Goal: Information Seeking & Learning: Learn about a topic

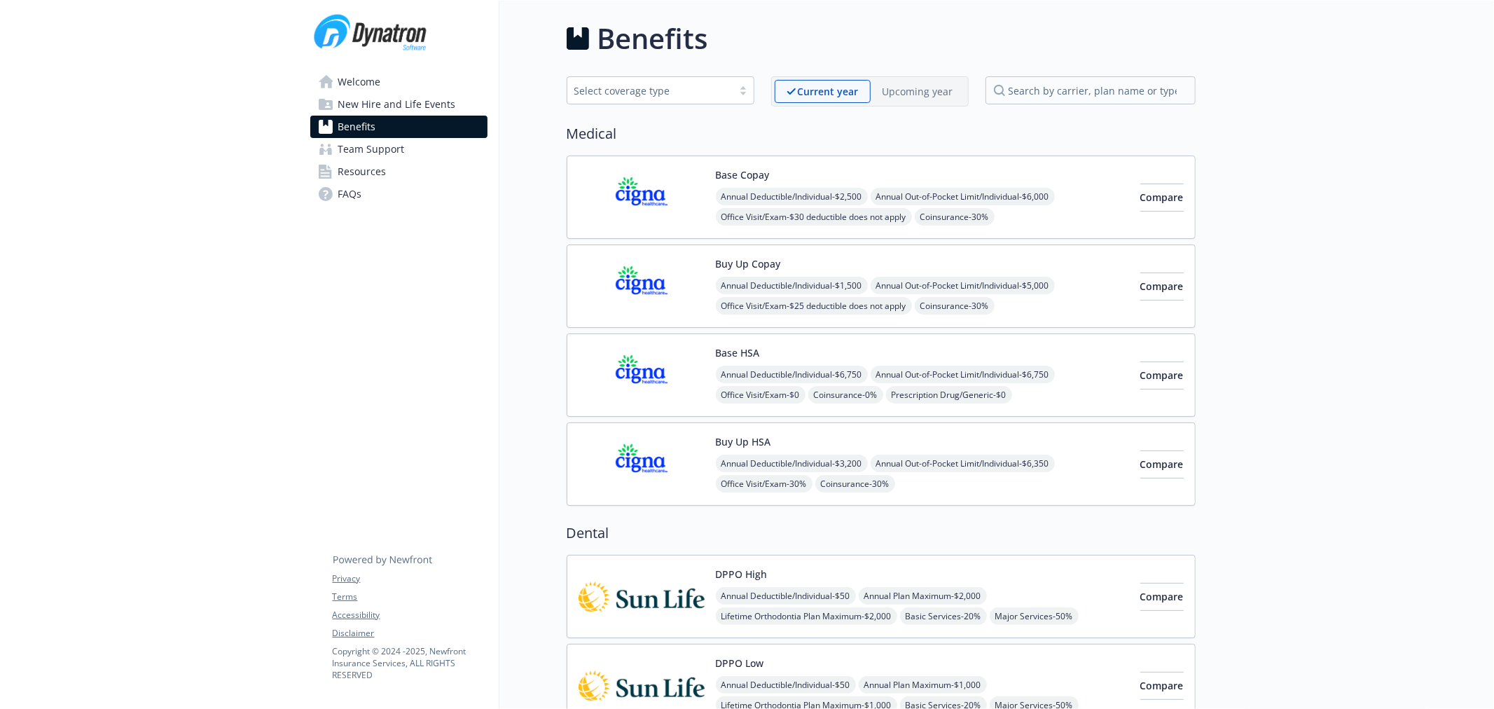
click at [913, 93] on p "Upcoming year" at bounding box center [918, 91] width 71 height 15
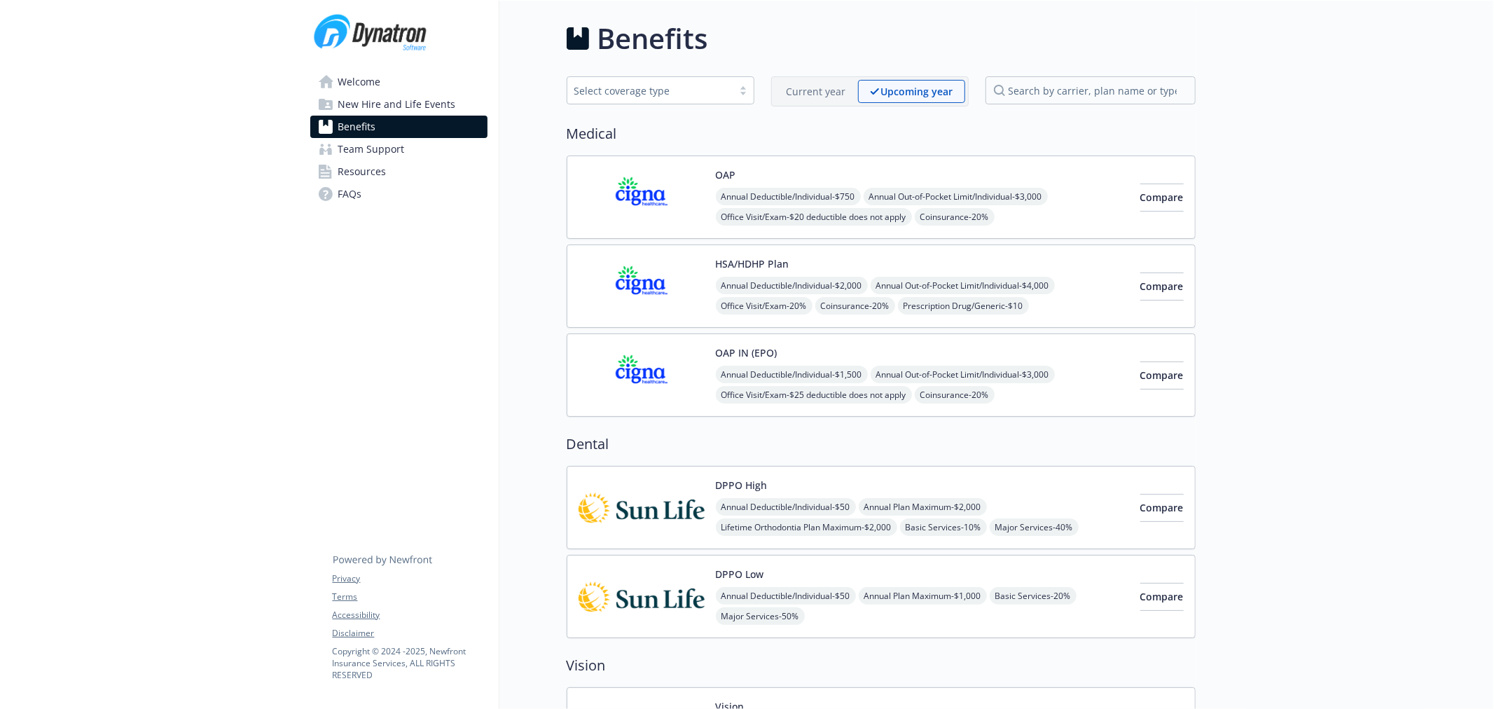
click at [823, 94] on p "Current year" at bounding box center [817, 91] width 60 height 15
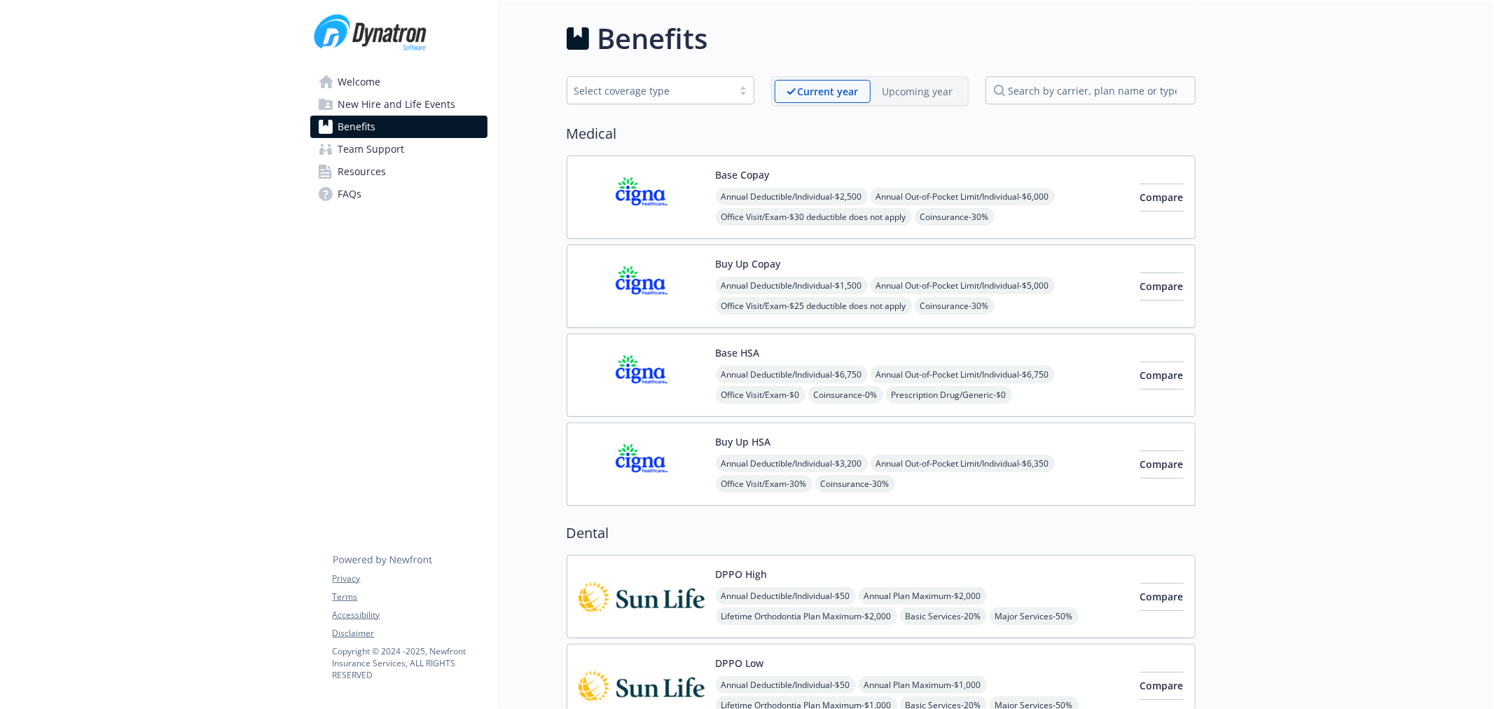
click at [887, 94] on p "Upcoming year" at bounding box center [918, 91] width 71 height 15
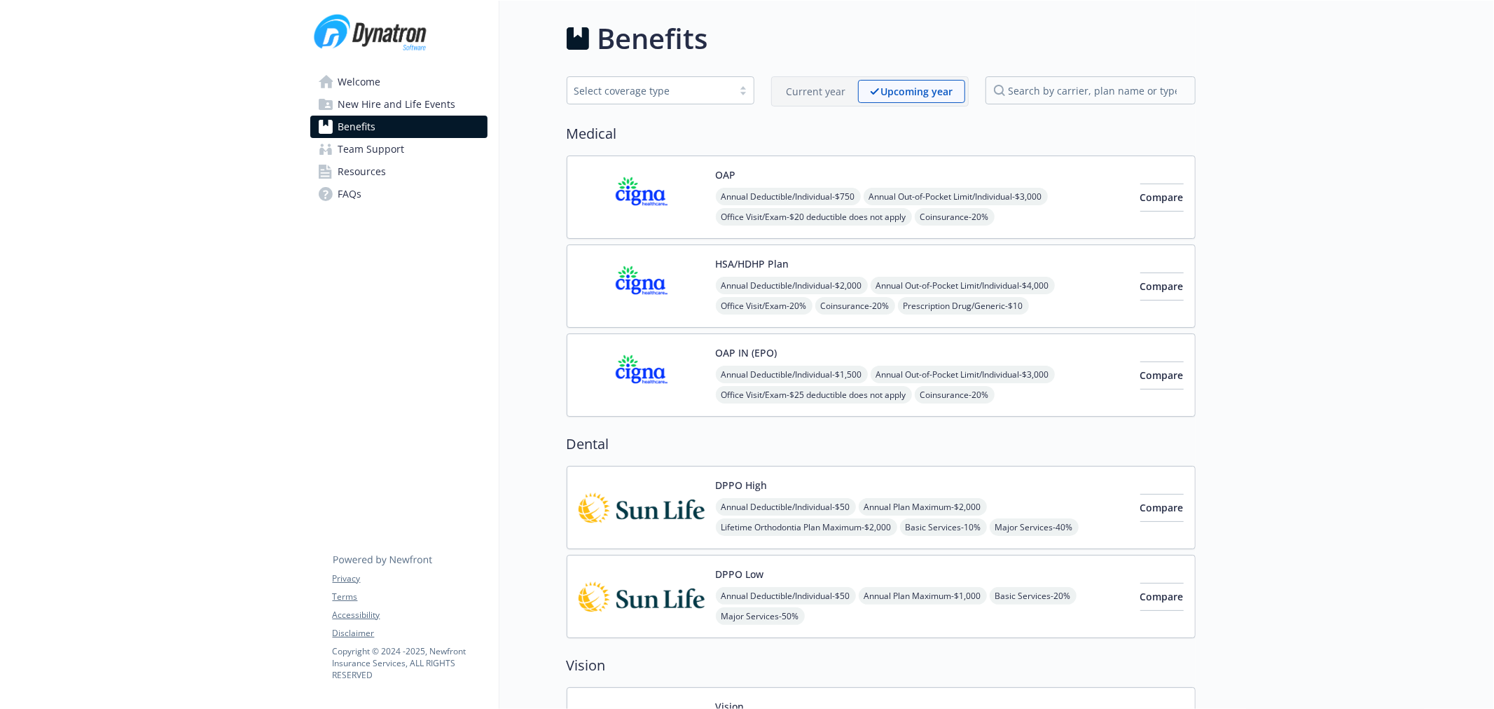
click at [656, 282] on img at bounding box center [642, 286] width 126 height 60
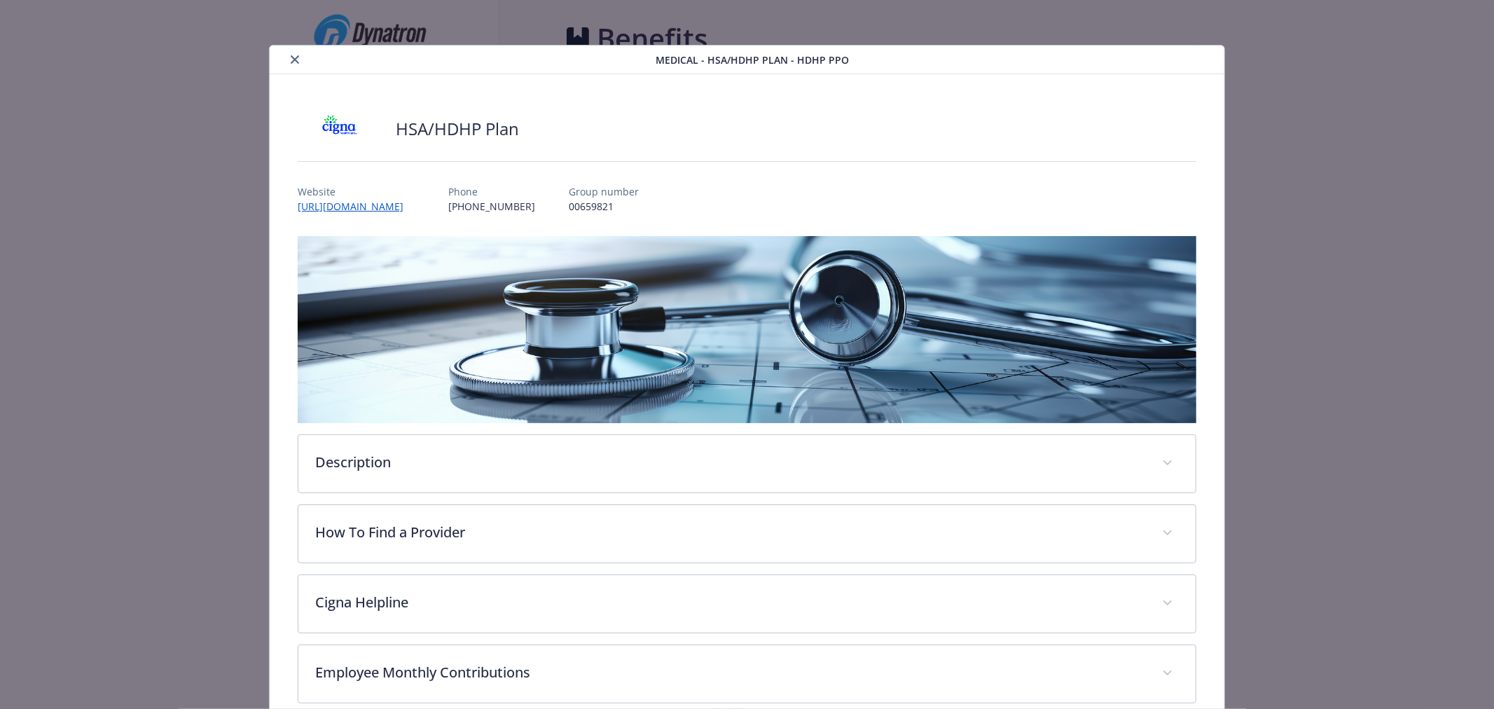
scroll to position [42, 0]
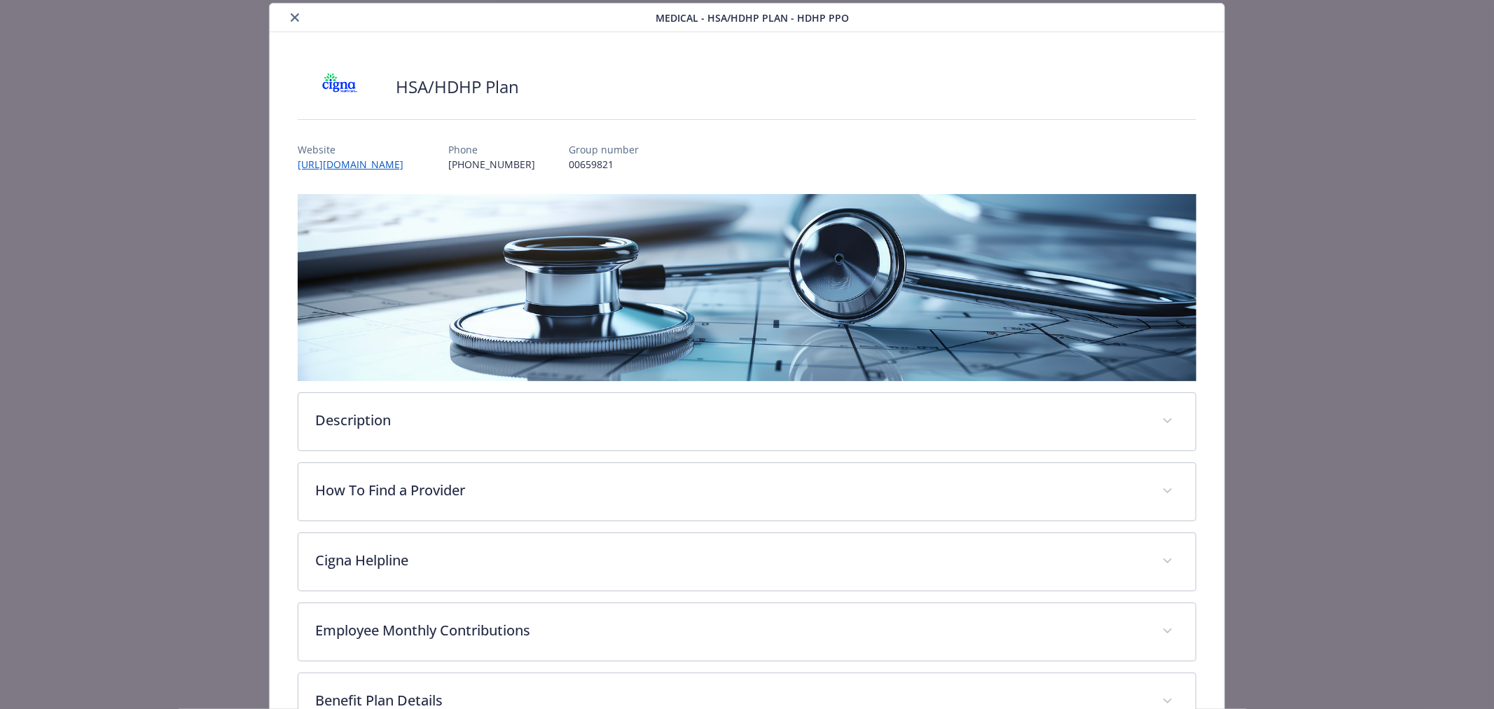
click at [287, 15] on button "close" at bounding box center [295, 17] width 17 height 17
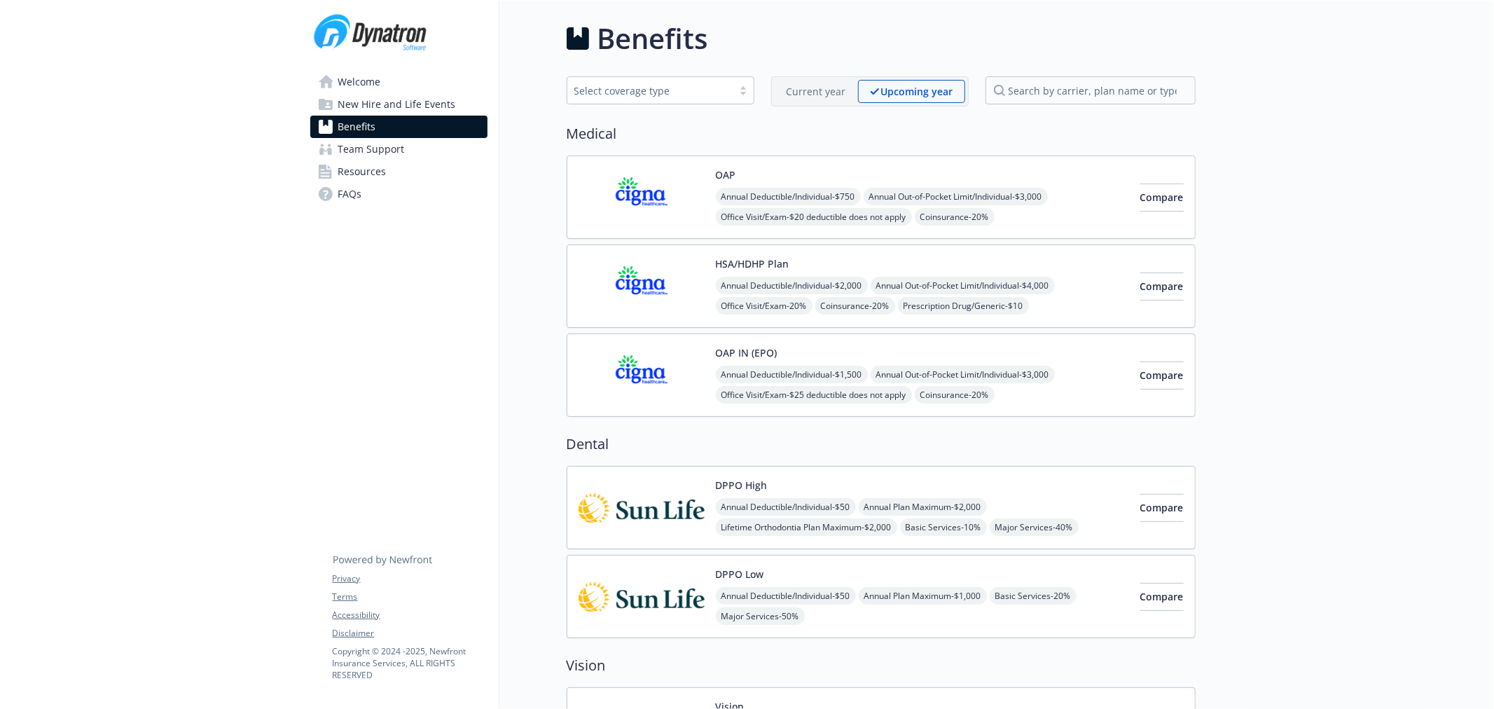
click at [626, 352] on img at bounding box center [642, 375] width 126 height 60
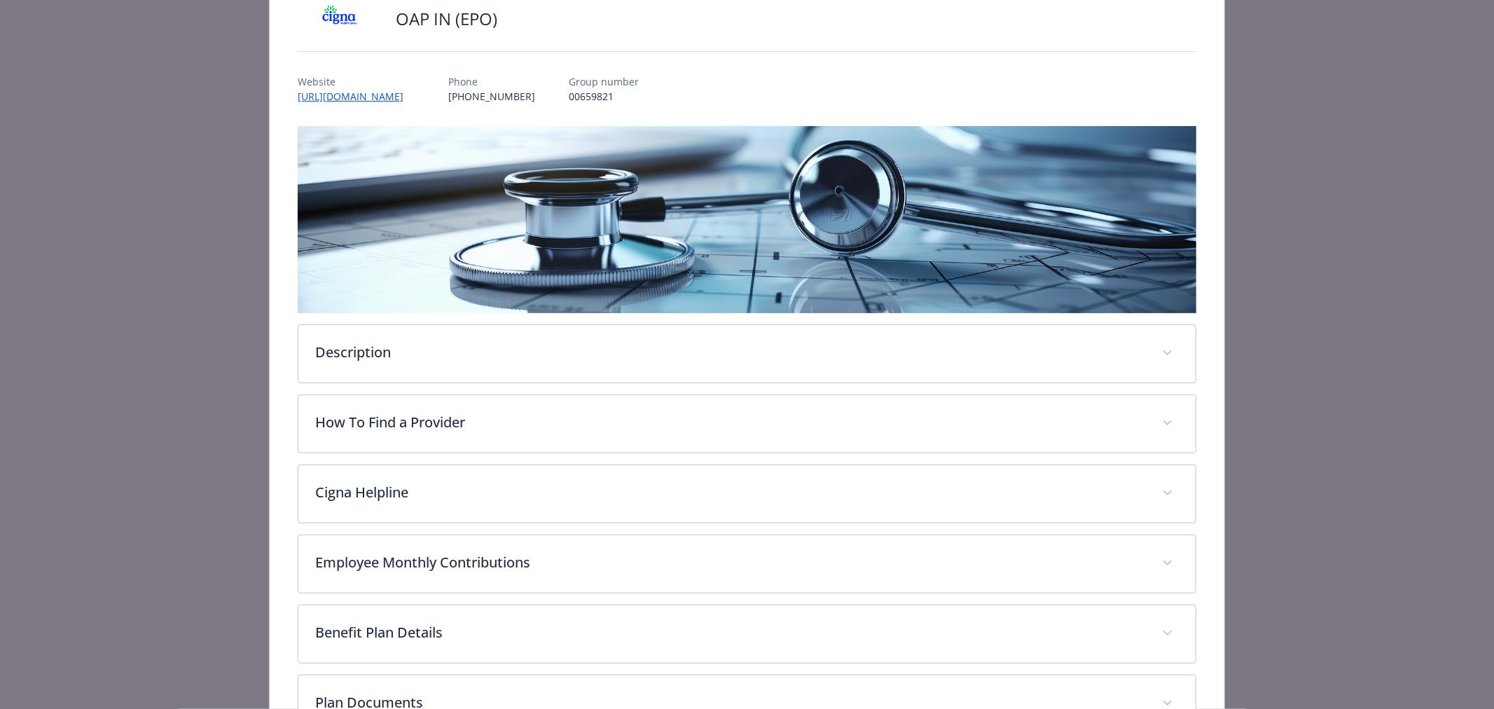
scroll to position [275, 0]
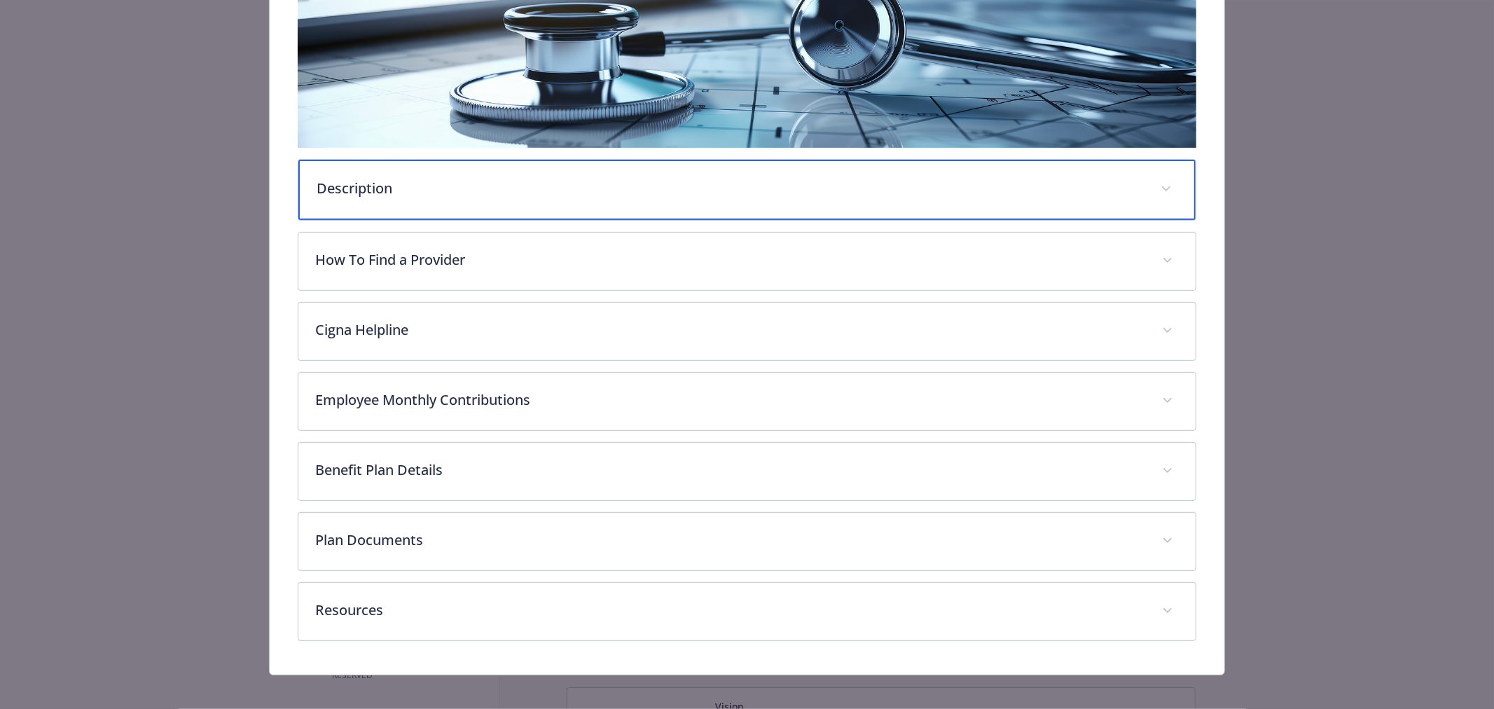
click at [430, 186] on p "Description" at bounding box center [730, 188] width 827 height 21
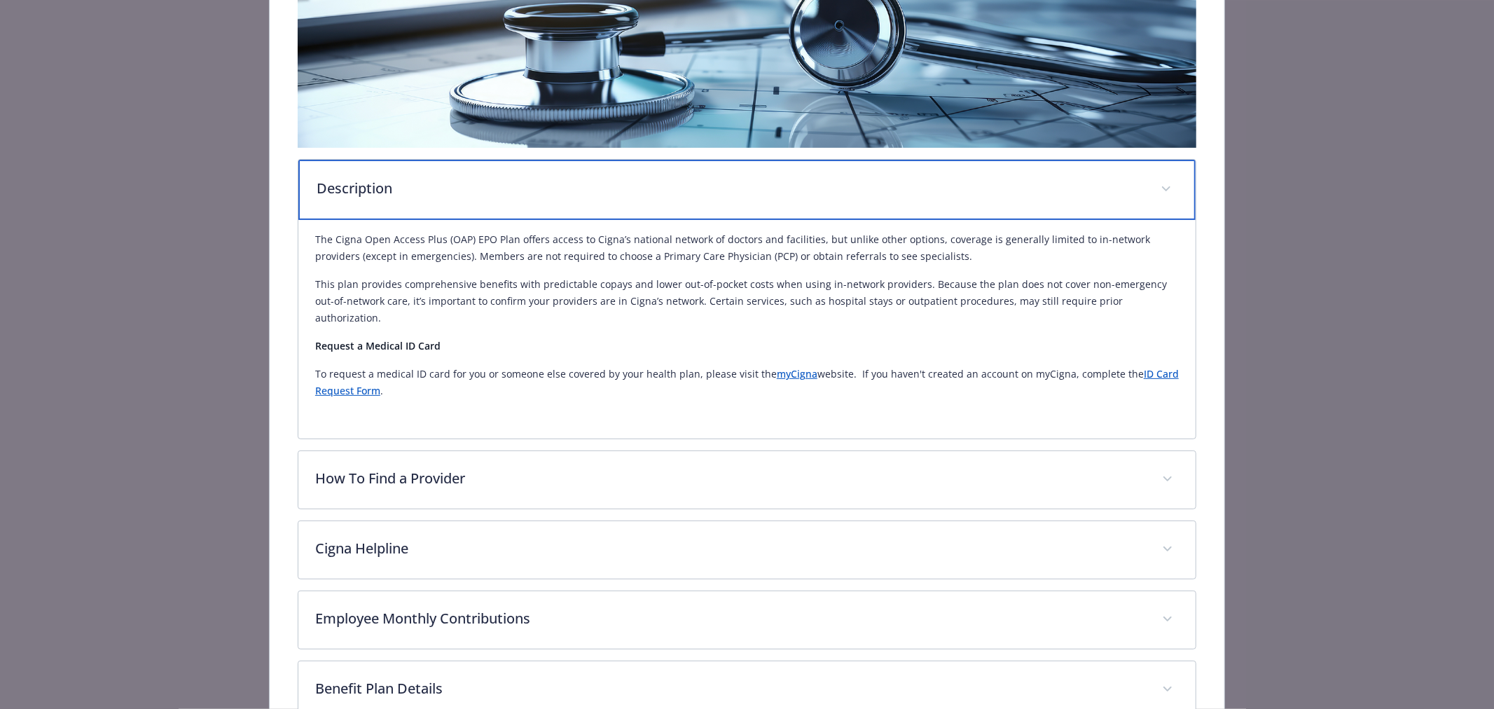
click at [430, 186] on p "Description" at bounding box center [730, 188] width 827 height 21
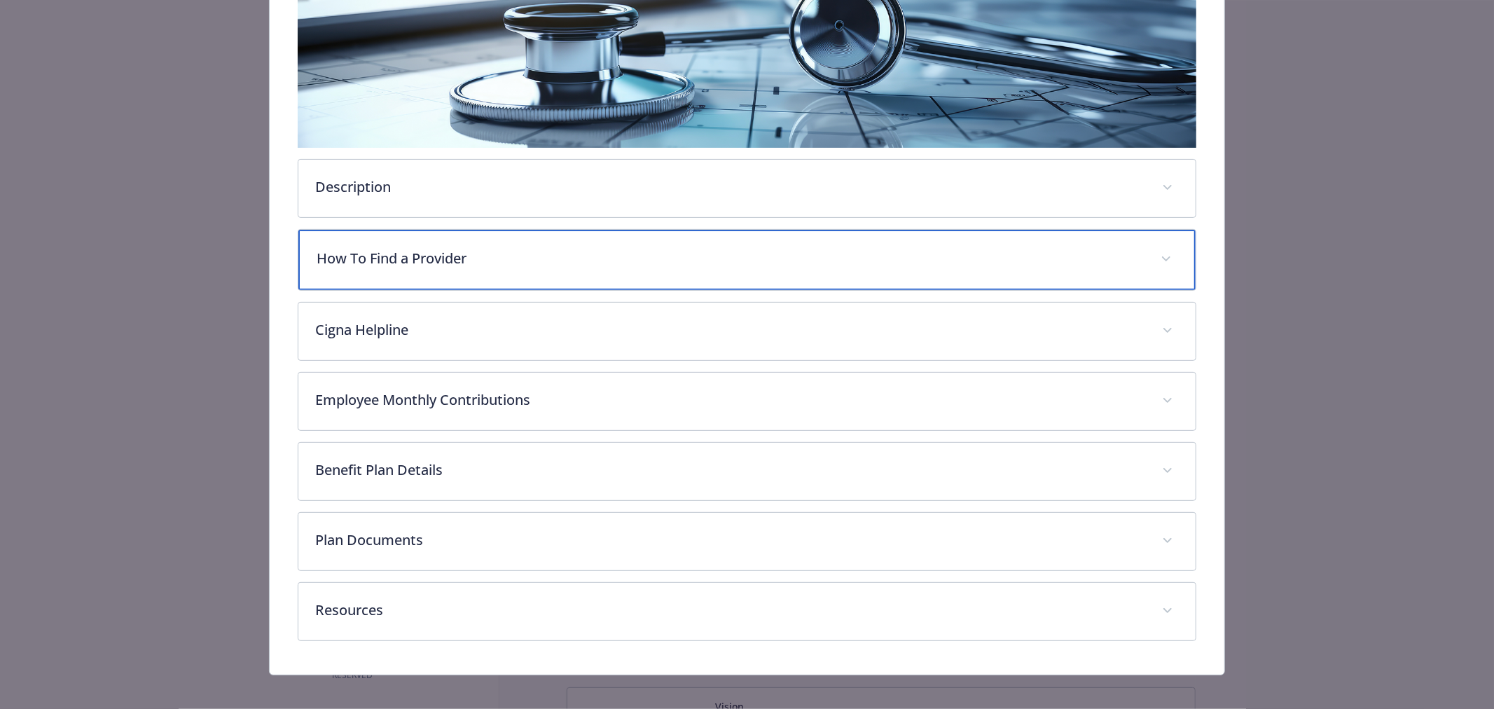
click at [432, 251] on p "How To Find a Provider" at bounding box center [730, 258] width 827 height 21
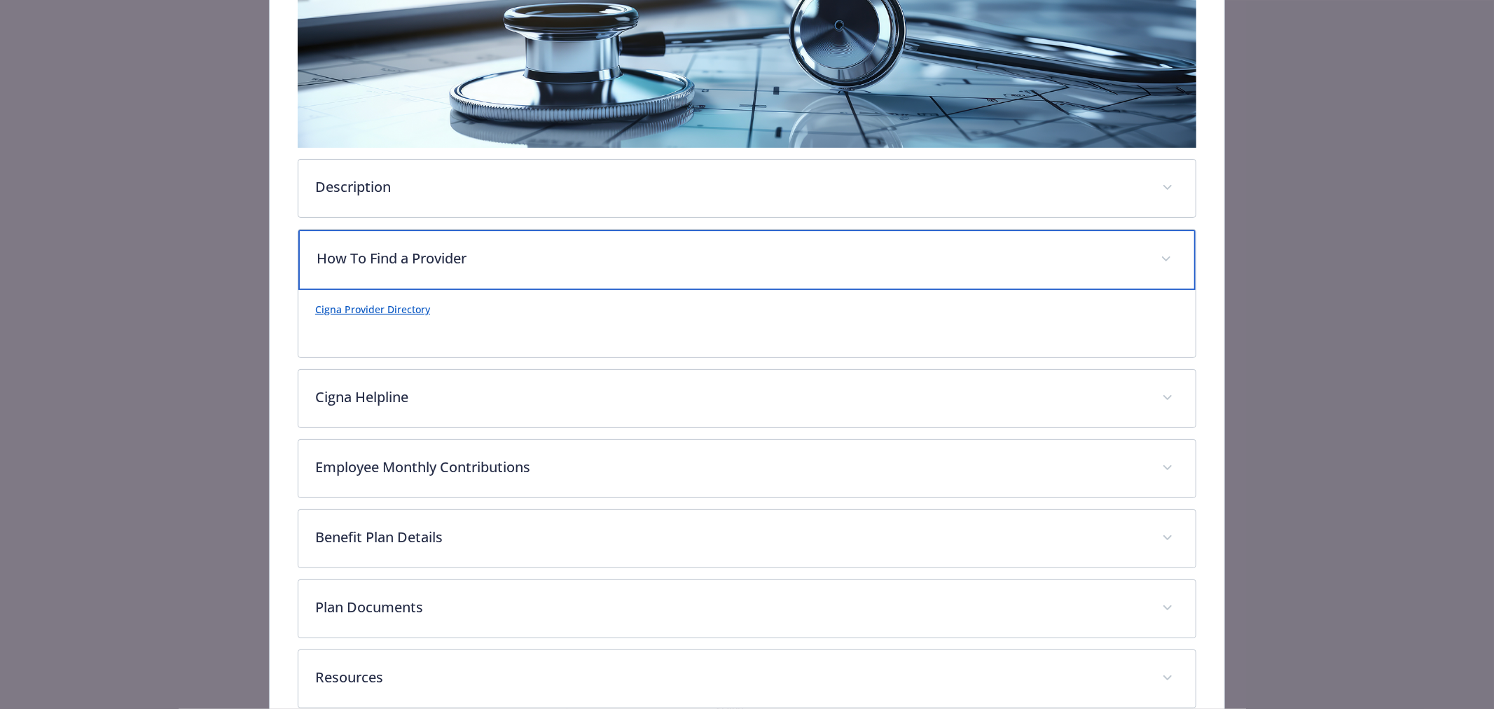
click at [436, 251] on p "How To Find a Provider" at bounding box center [730, 258] width 827 height 21
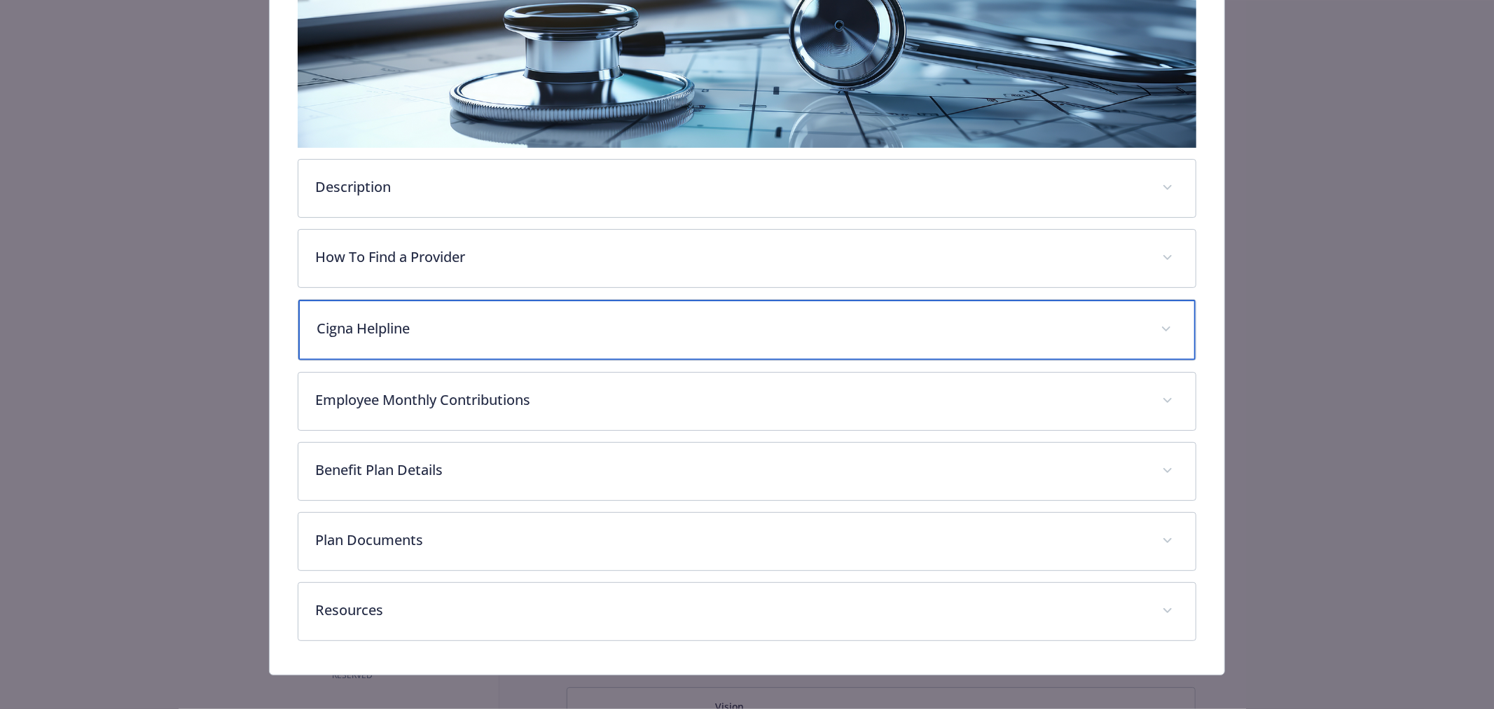
click at [424, 318] on p "Cigna Helpline" at bounding box center [730, 328] width 827 height 21
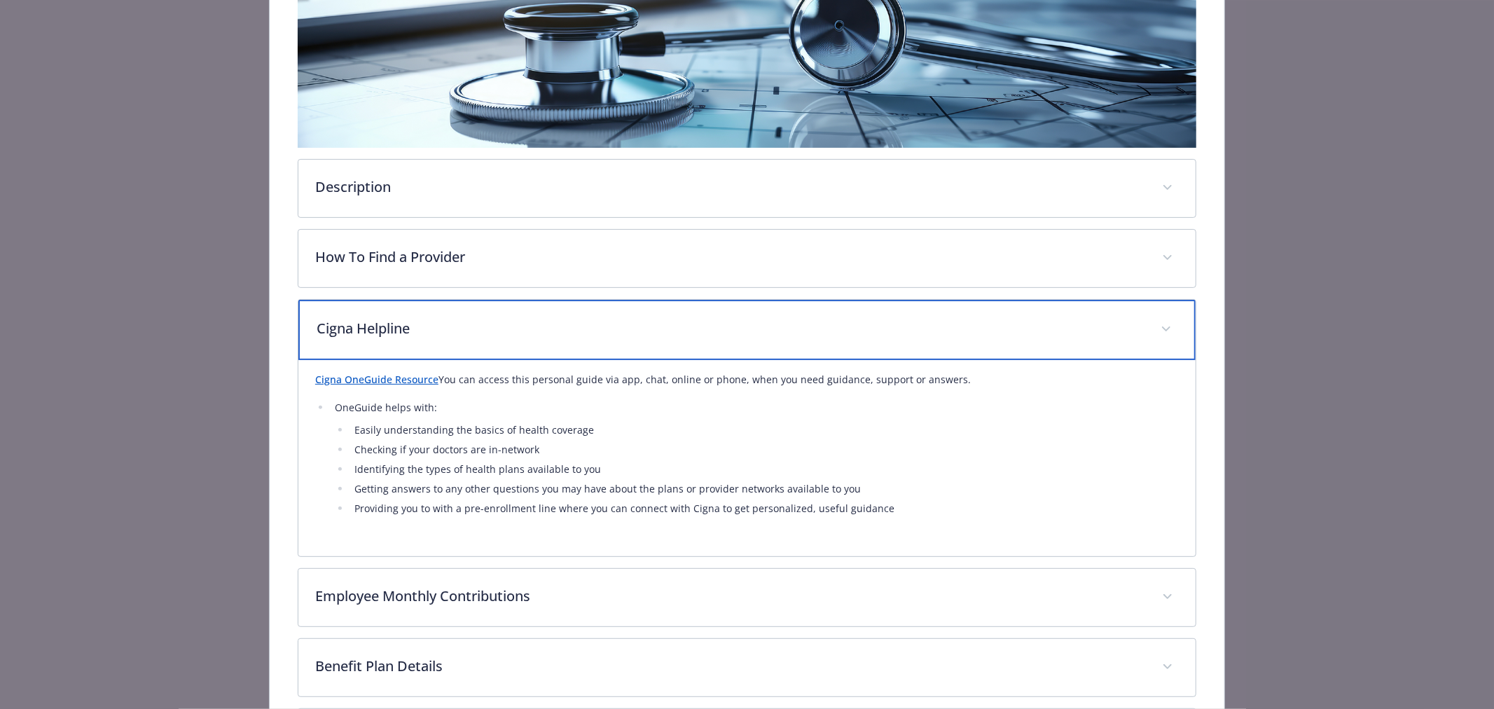
click at [422, 331] on p "Cigna Helpline" at bounding box center [730, 328] width 827 height 21
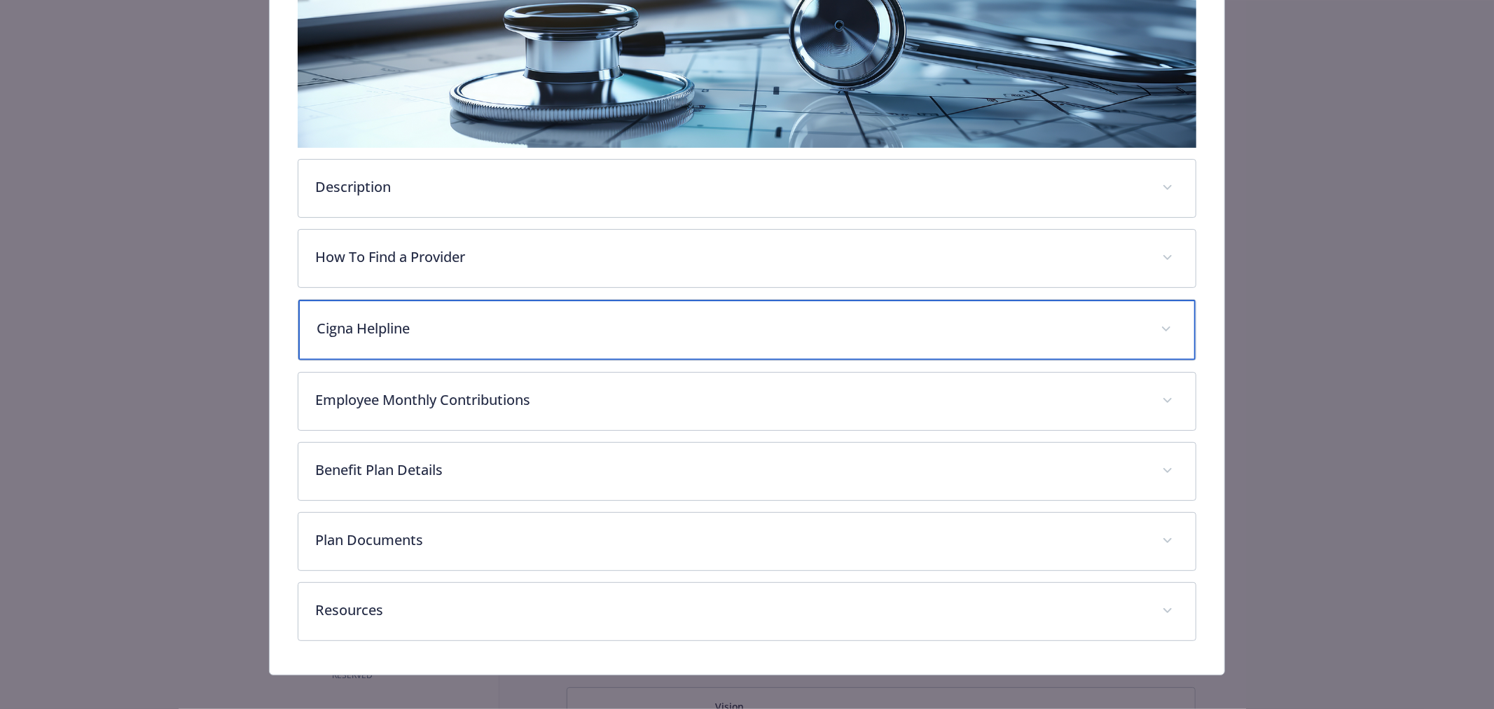
scroll to position [284, 0]
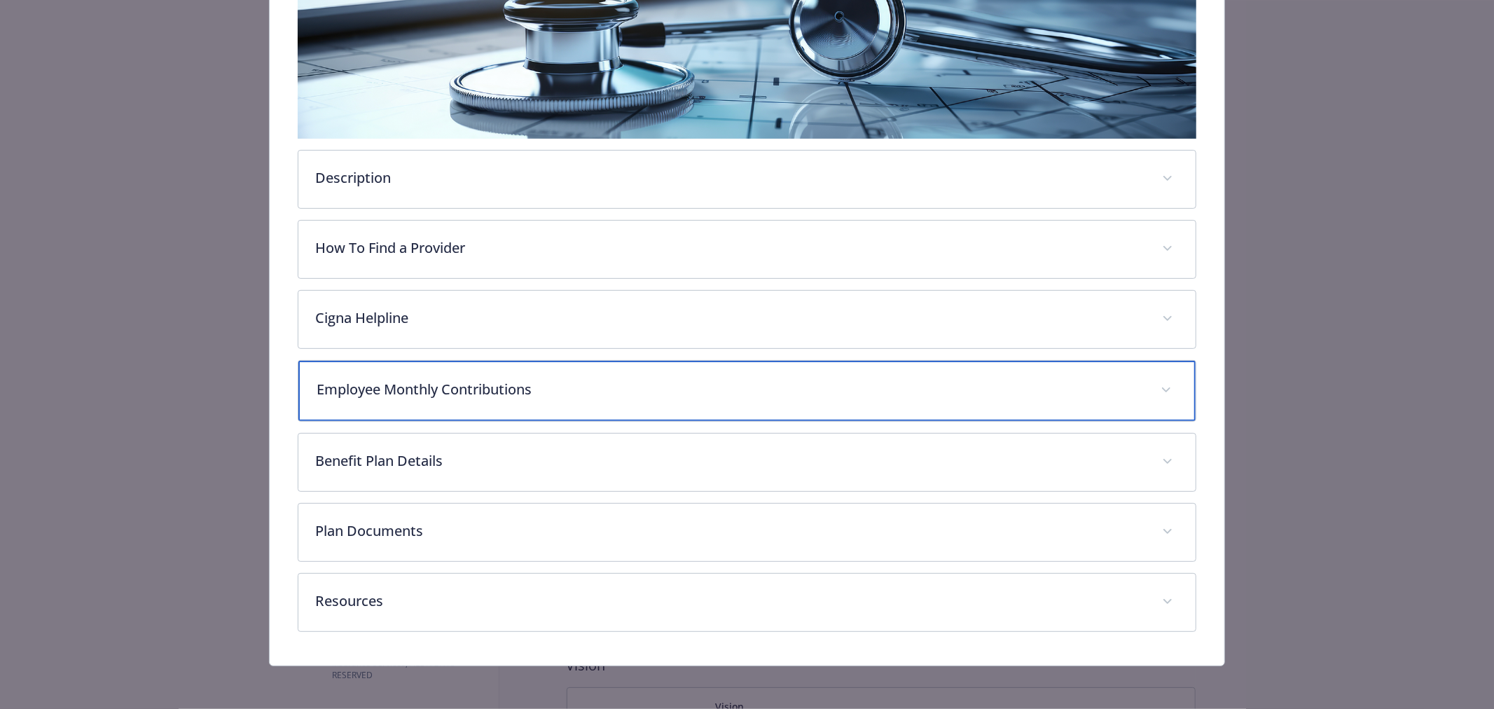
click at [417, 372] on div "Employee Monthly Contributions" at bounding box center [746, 391] width 897 height 60
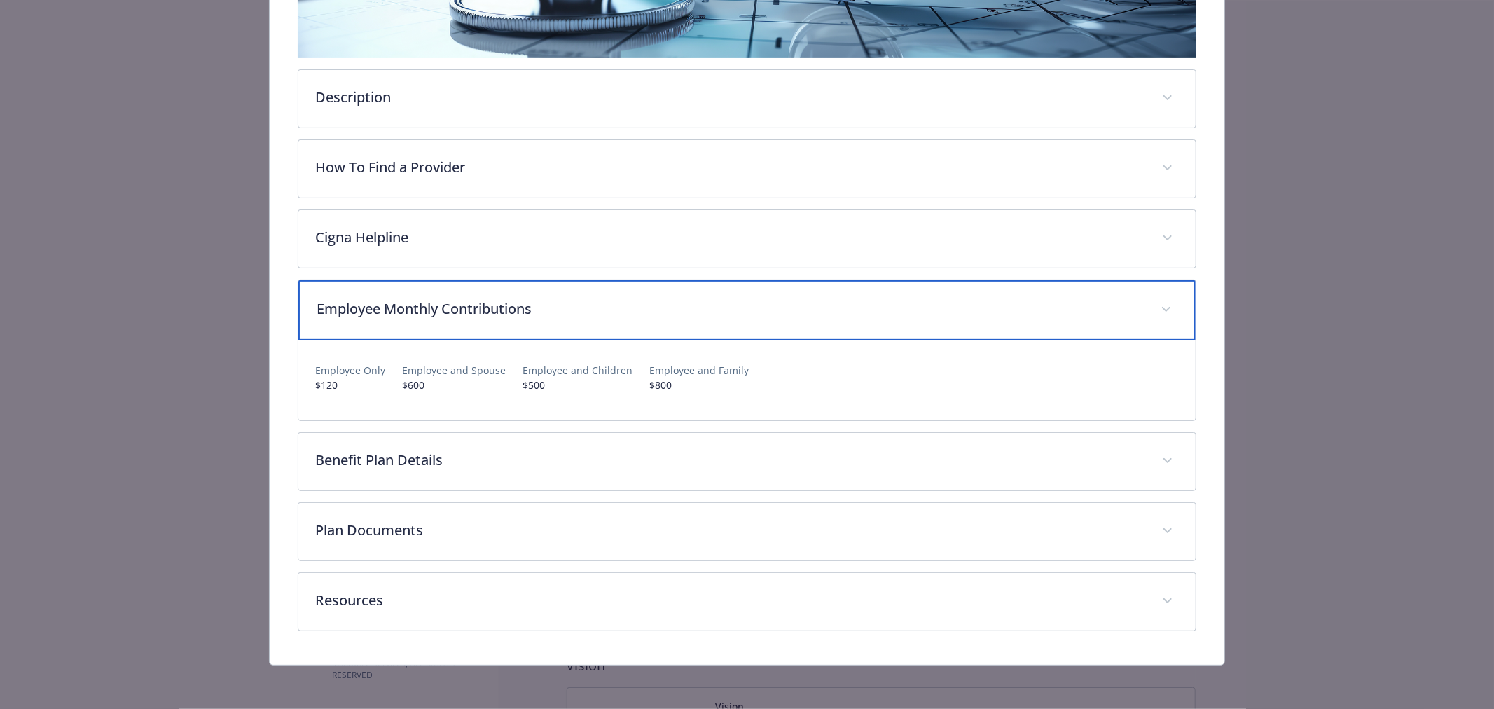
click at [432, 305] on p "Employee Monthly Contributions" at bounding box center [730, 308] width 827 height 21
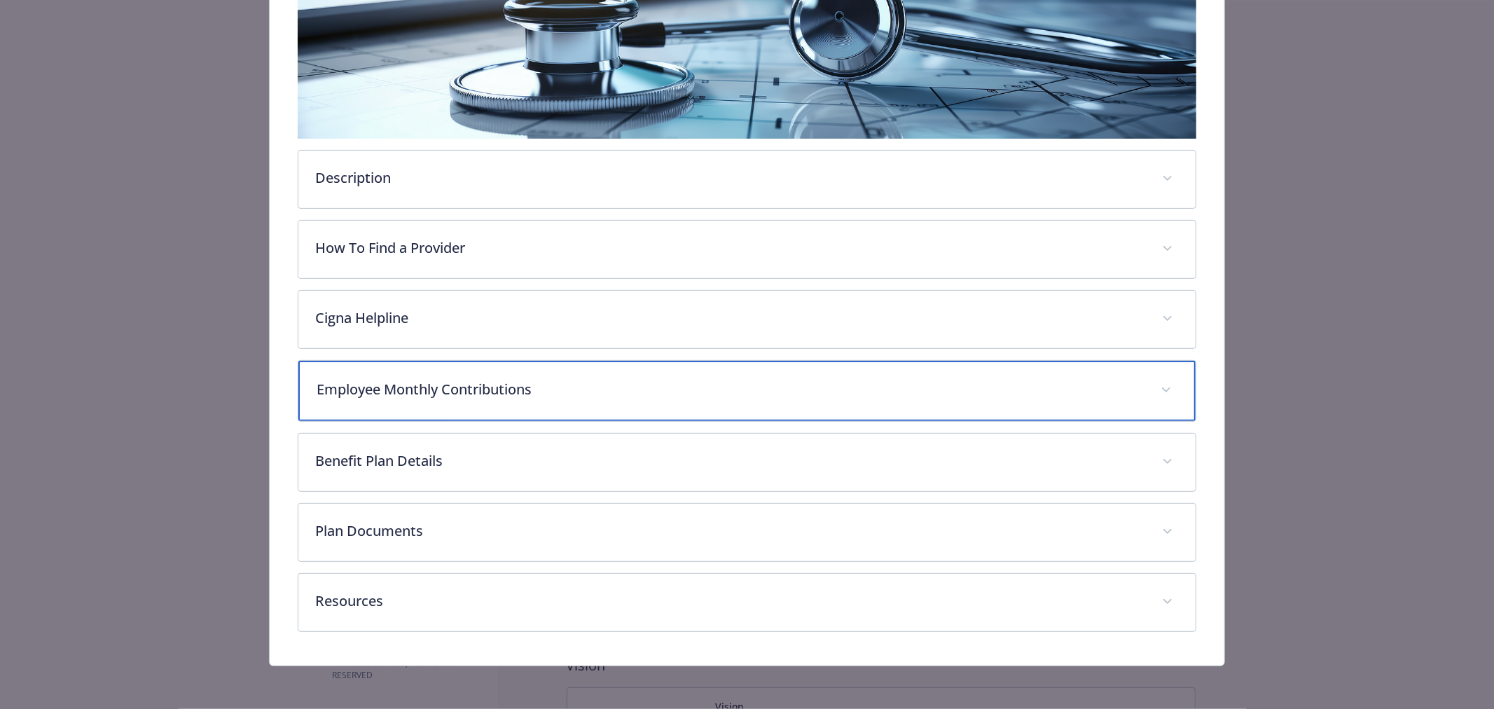
scroll to position [0, 0]
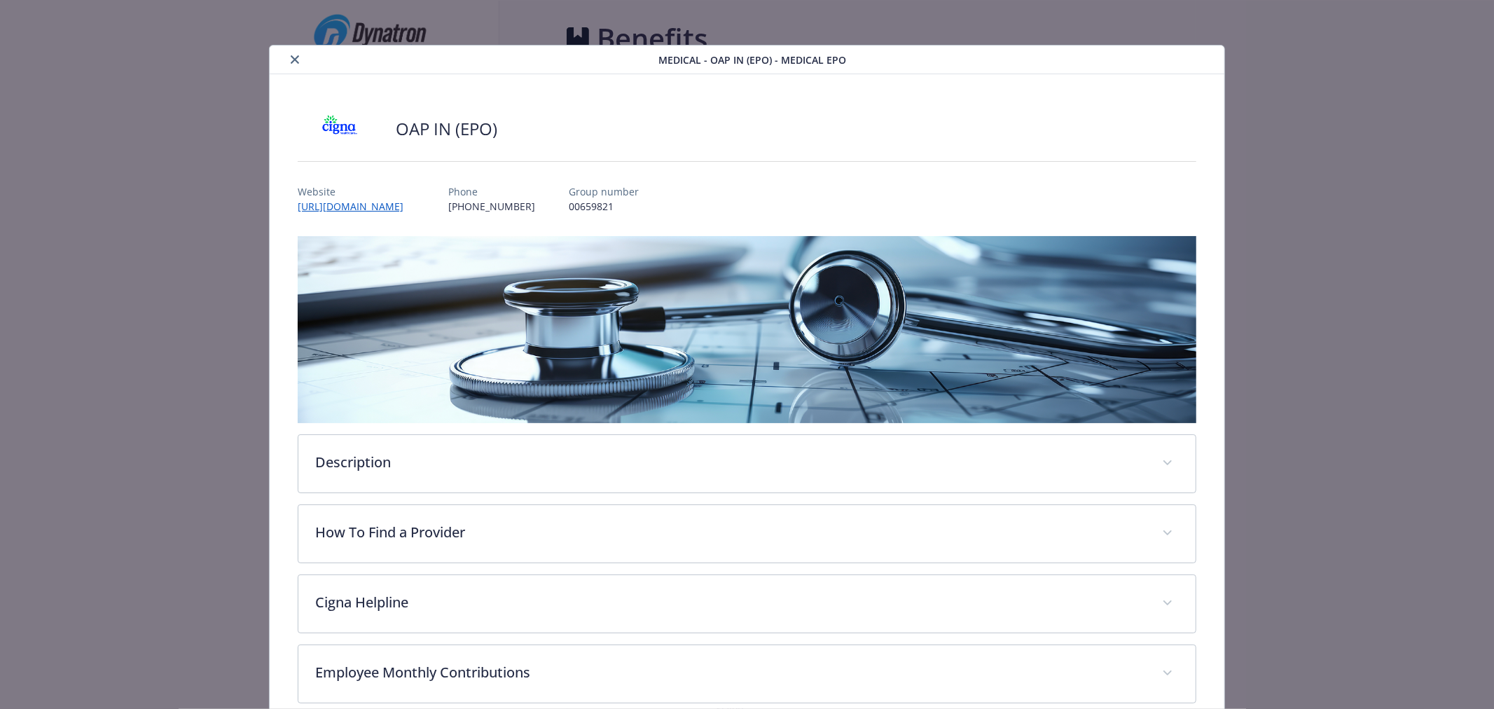
click at [291, 56] on icon "close" at bounding box center [295, 59] width 8 height 8
